Goal: Navigation & Orientation: Find specific page/section

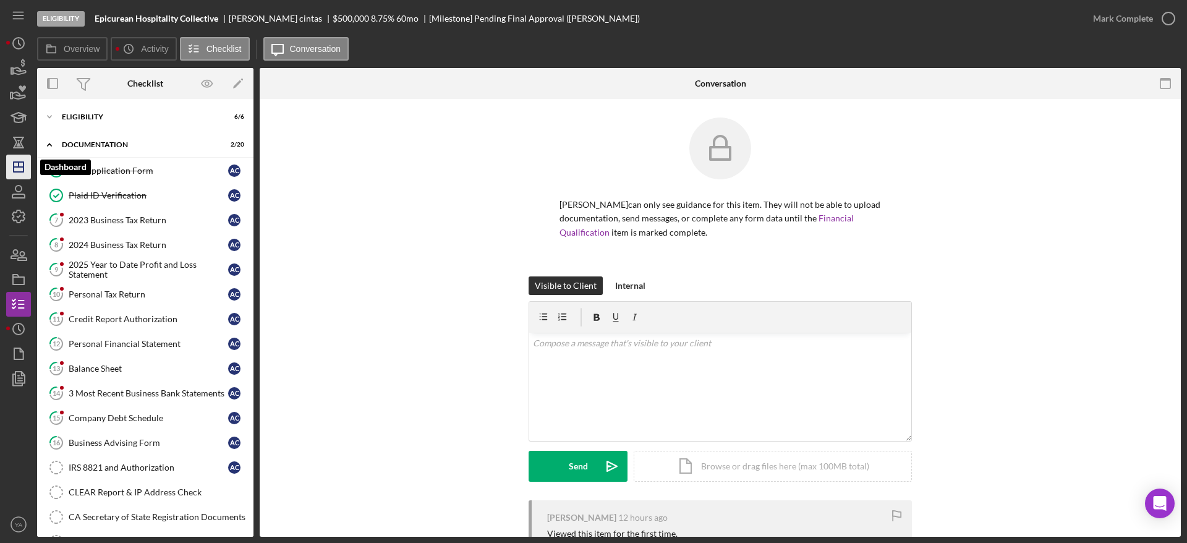
click at [27, 155] on icon "Icon/Dashboard" at bounding box center [18, 167] width 31 height 31
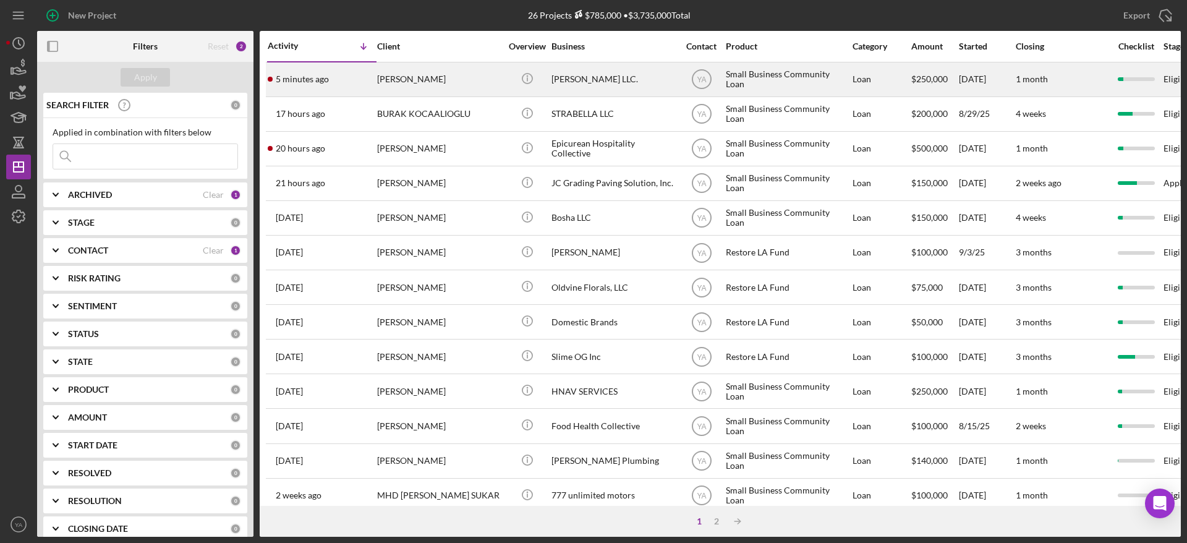
click at [586, 68] on div "[PERSON_NAME] LLC." at bounding box center [614, 79] width 124 height 33
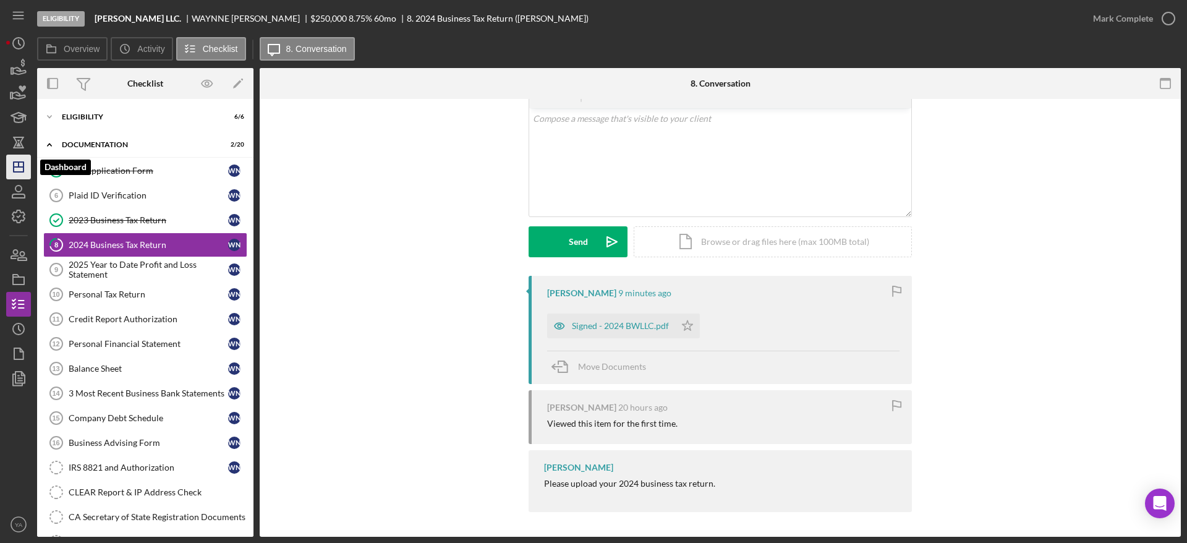
click at [19, 166] on line "button" at bounding box center [19, 164] width 0 height 5
